Goal: Information Seeking & Learning: Learn about a topic

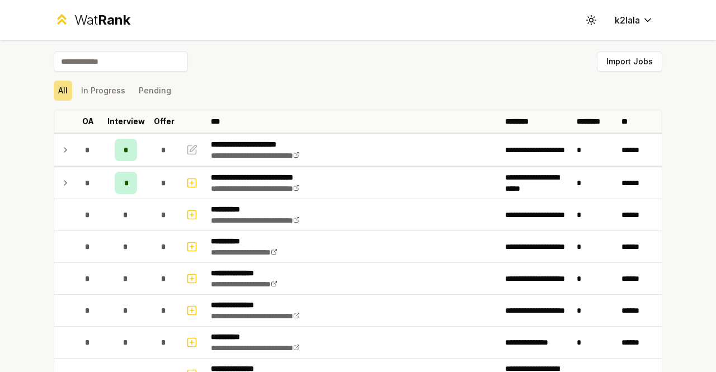
click at [109, 16] on span "Rank" at bounding box center [114, 20] width 32 height 16
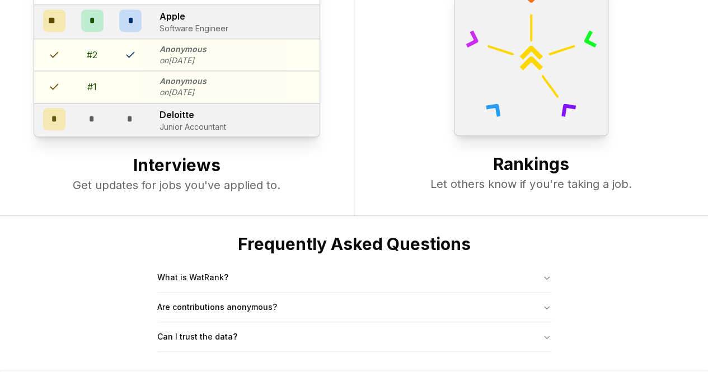
scroll to position [429, 0]
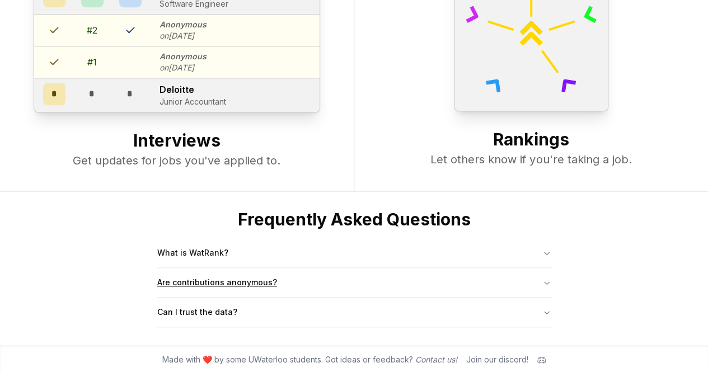
click at [216, 280] on button "Are contributions anonymous?" at bounding box center [354, 282] width 394 height 29
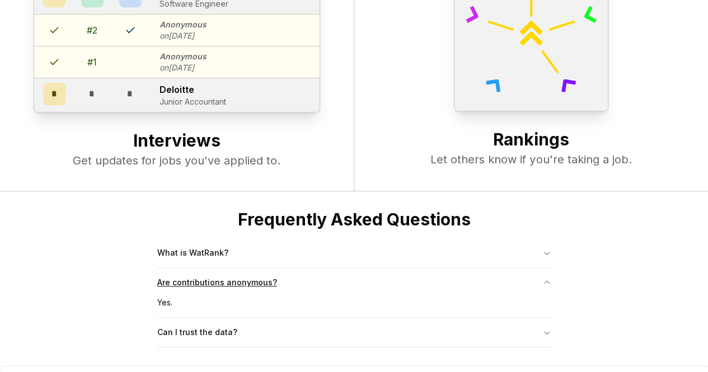
click at [224, 278] on button "Are contributions anonymous?" at bounding box center [354, 282] width 394 height 29
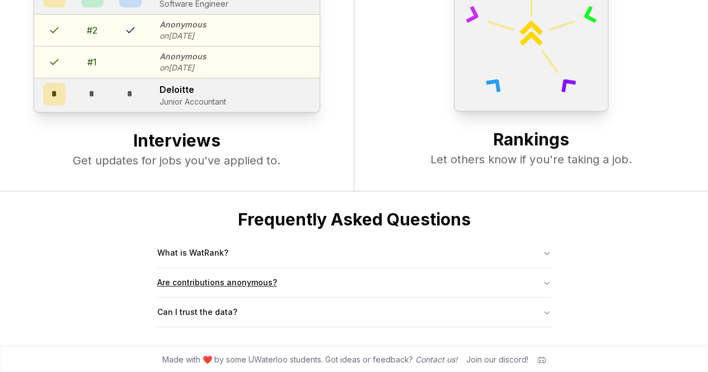
click at [220, 294] on button "Are contributions anonymous?" at bounding box center [354, 282] width 394 height 29
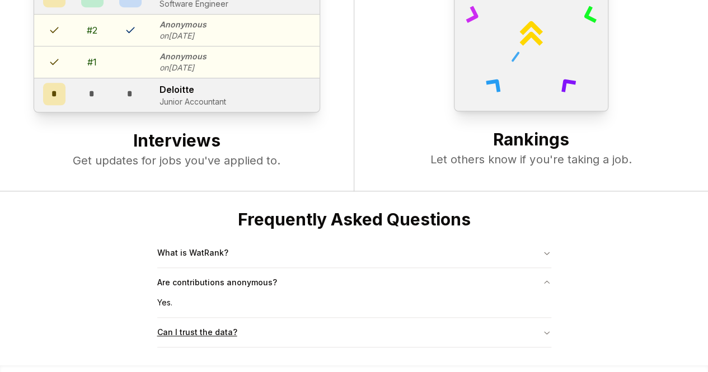
click at [199, 329] on button "Can I trust the data?" at bounding box center [354, 332] width 394 height 29
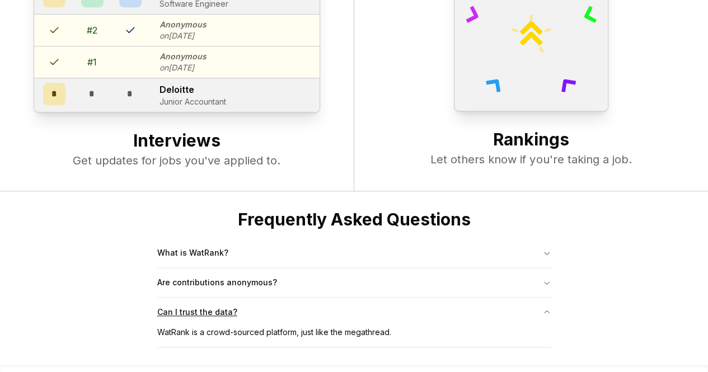
click at [207, 312] on button "Can I trust the data?" at bounding box center [354, 312] width 394 height 29
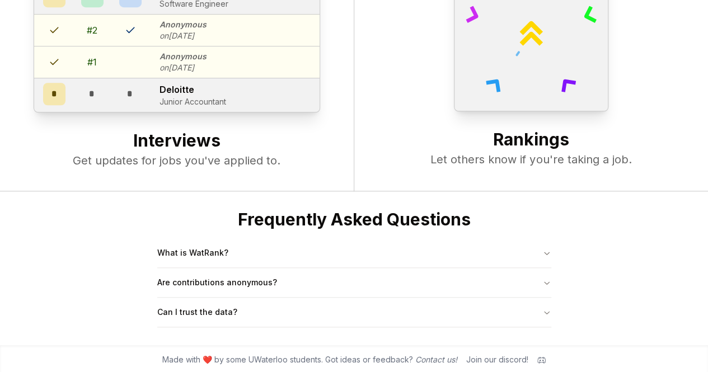
click at [494, 363] on div "Made with ❤️ by some UWaterloo students. Got ideas or feedback? Contact us! Joi…" at bounding box center [354, 359] width 708 height 29
click at [546, 359] on icon at bounding box center [541, 359] width 8 height 6
